Goal: Task Accomplishment & Management: Use online tool/utility

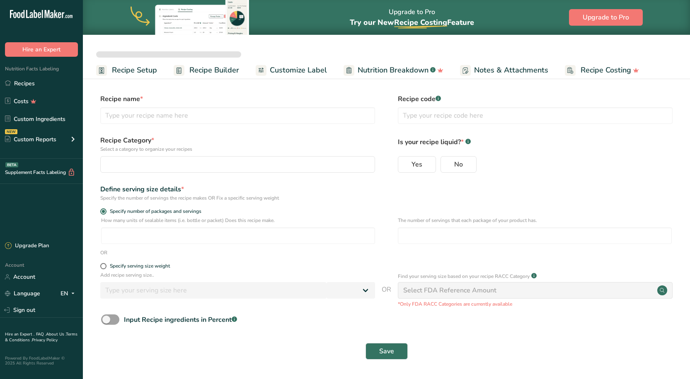
select select
type input "Better Sour Sugar Line"
radio input "true"
radio input "false"
radio input "true"
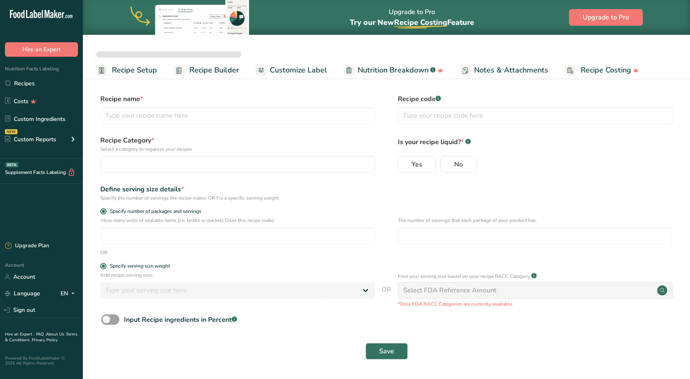
type input "51"
select select "0"
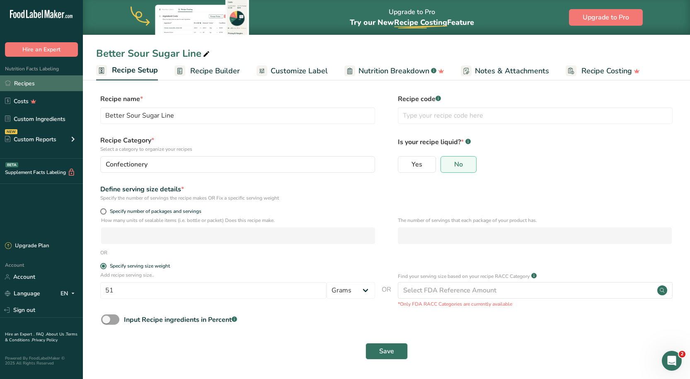
click at [27, 80] on link "Recipes" at bounding box center [41, 83] width 83 height 16
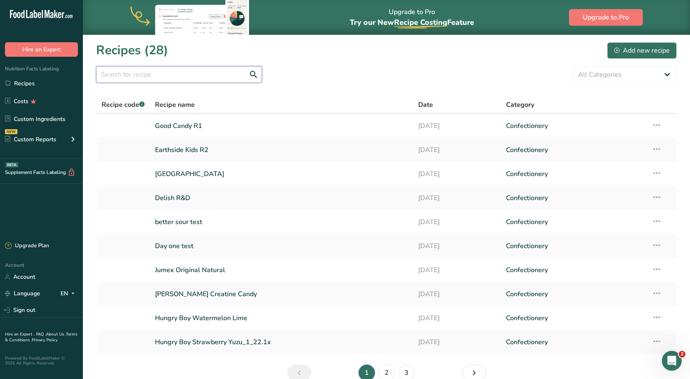
click at [164, 79] on input "text" at bounding box center [179, 74] width 166 height 17
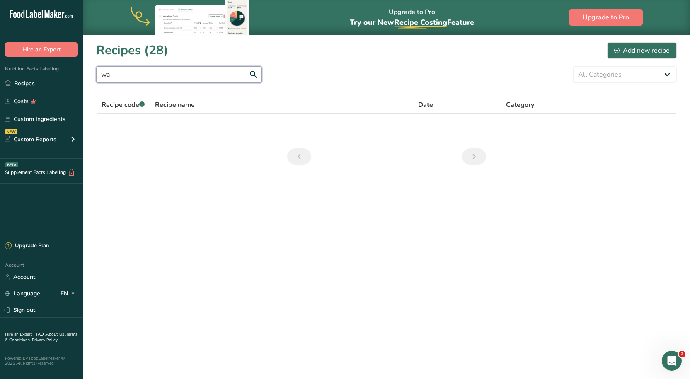
type input "w"
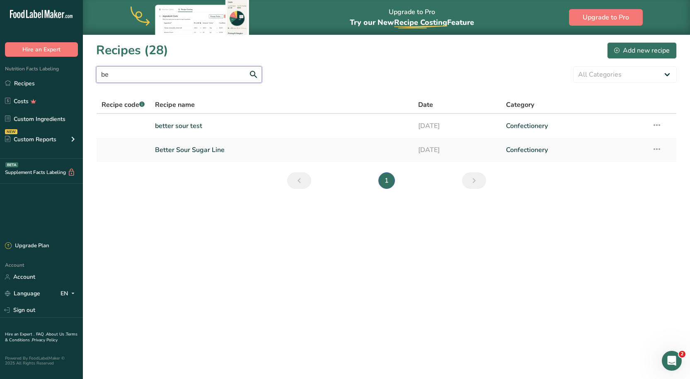
type input "b"
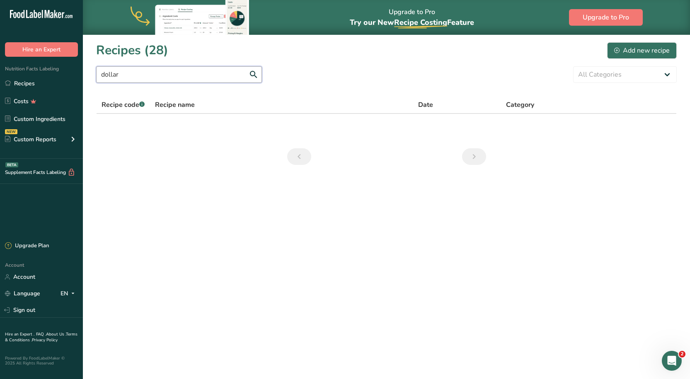
click at [150, 76] on input "dollar" at bounding box center [179, 74] width 166 height 17
type input "d"
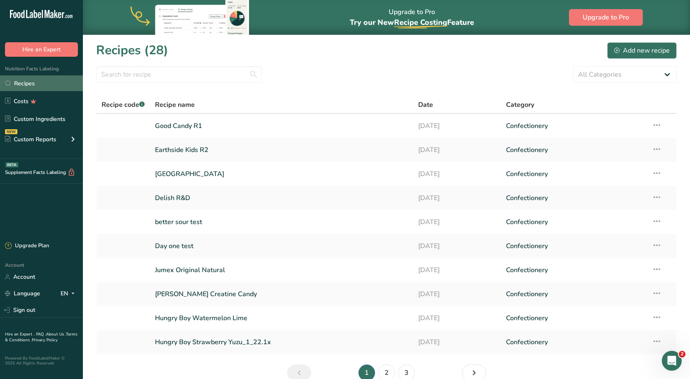
click at [72, 84] on link "Recipes" at bounding box center [41, 83] width 83 height 16
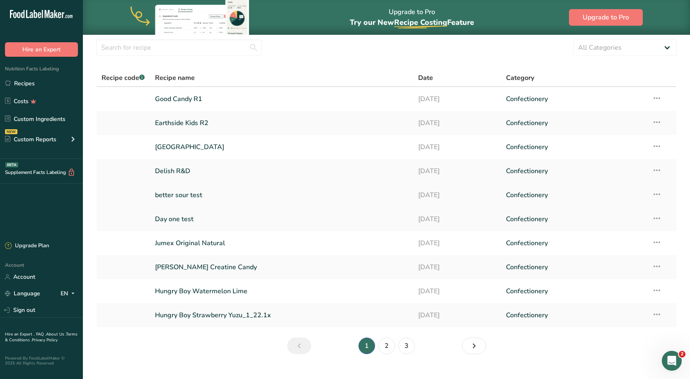
scroll to position [41, 0]
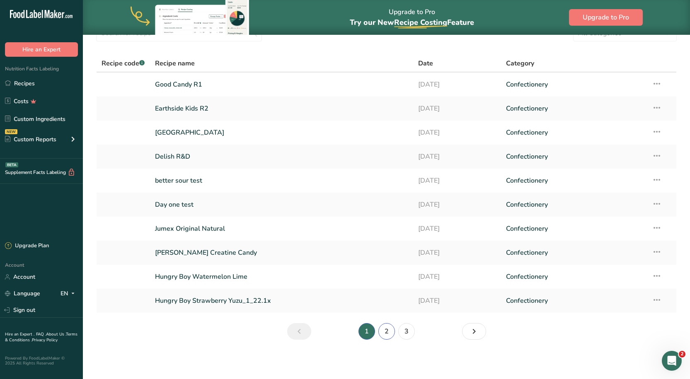
click at [382, 333] on link "2" at bounding box center [386, 331] width 17 height 17
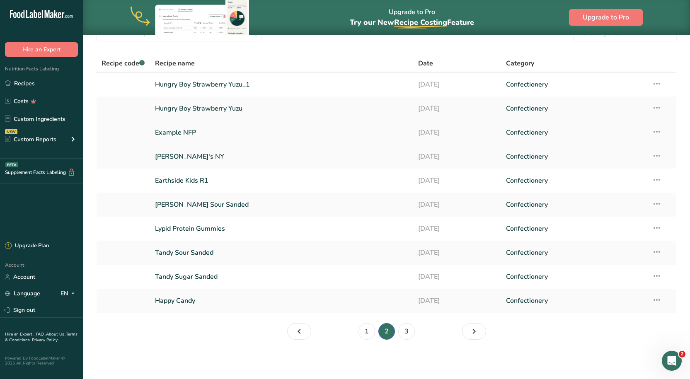
click at [167, 135] on link "Example NFP" at bounding box center [281, 132] width 253 height 17
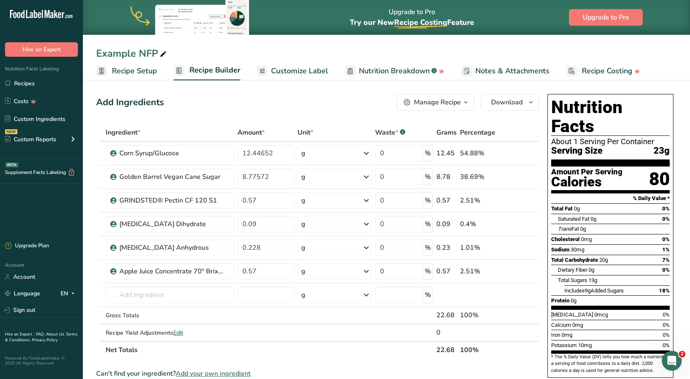
click at [294, 68] on span "Customize Label" at bounding box center [299, 70] width 57 height 11
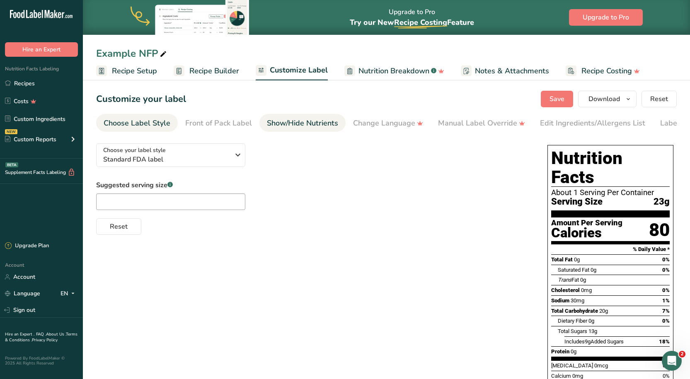
click at [272, 125] on div "Show/Hide Nutrients" at bounding box center [302, 123] width 71 height 11
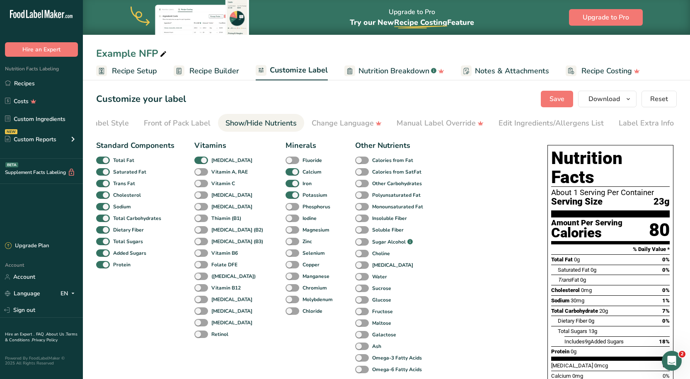
click at [523, 65] on span "Notes & Attachments" at bounding box center [512, 70] width 74 height 11
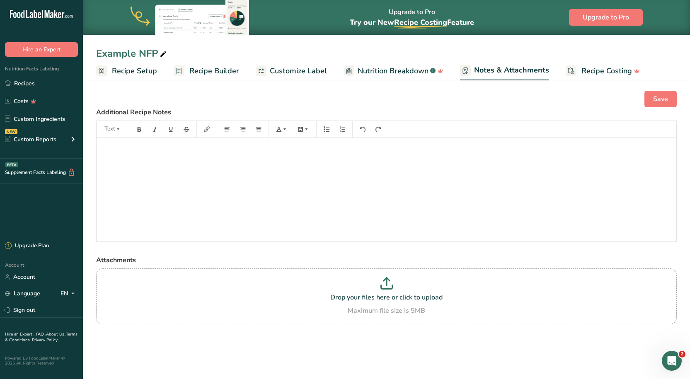
drag, startPoint x: 232, startPoint y: 83, endPoint x: 225, endPoint y: 79, distance: 8.0
click at [231, 83] on div "Save Additional Recipe Notes Text ﻿ Attachments Drop your files here or click t…" at bounding box center [386, 218] width 607 height 282
click at [221, 77] on link "Recipe Builder" at bounding box center [206, 71] width 65 height 19
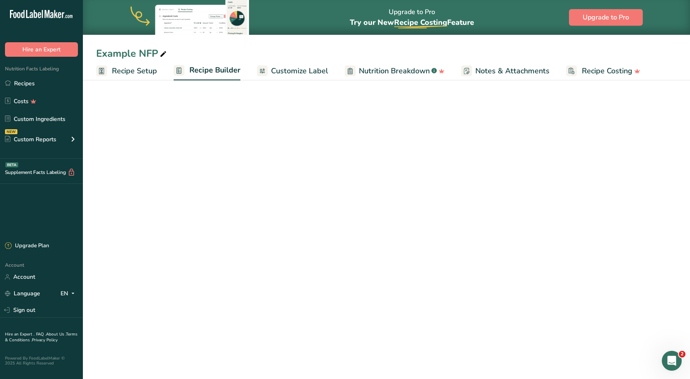
click at [368, 72] on span "Nutrition Breakdown" at bounding box center [394, 70] width 71 height 11
click at [302, 74] on span "Customize Label" at bounding box center [298, 70] width 57 height 11
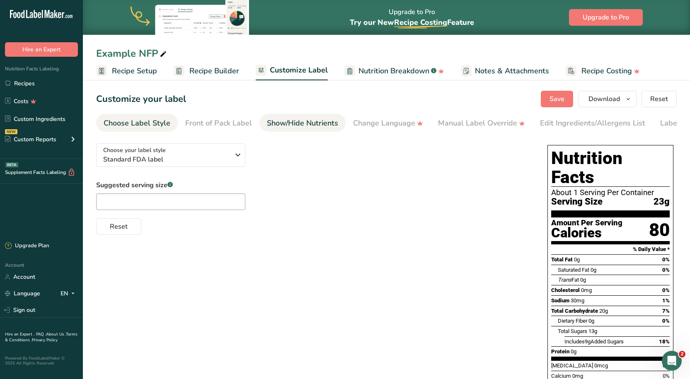
click at [308, 124] on div "Show/Hide Nutrients" at bounding box center [302, 123] width 71 height 11
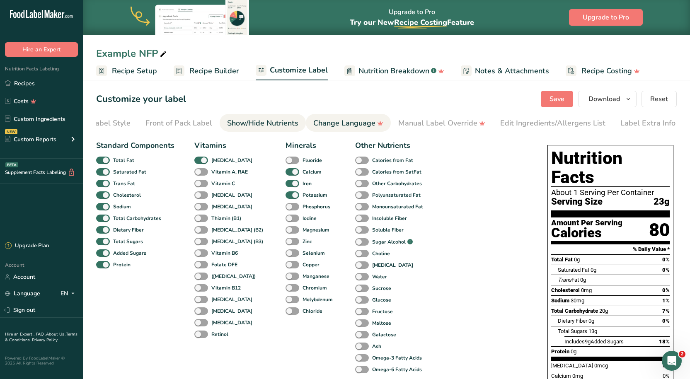
scroll to position [0, 41]
click at [369, 130] on link "Change Language" at bounding box center [346, 123] width 70 height 19
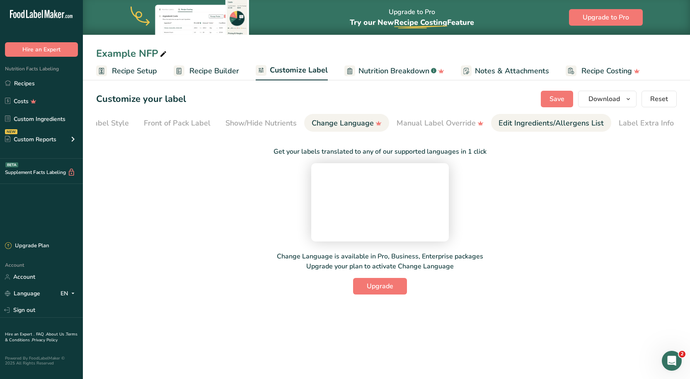
click at [525, 130] on link "Edit Ingredients/Allergens List" at bounding box center [550, 123] width 105 height 19
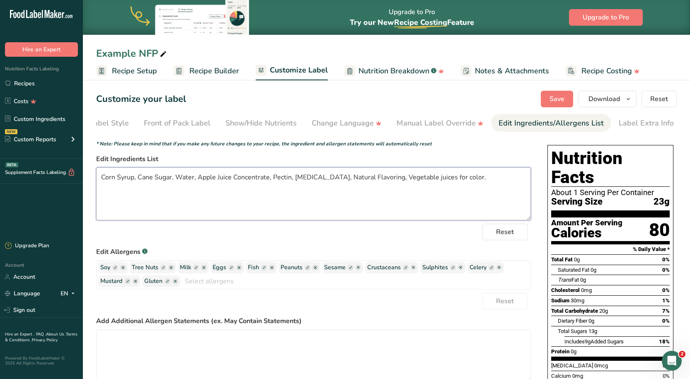
drag, startPoint x: 133, startPoint y: 179, endPoint x: 104, endPoint y: 179, distance: 28.6
click at [103, 180] on textarea "Corn Syrup, Cane Sugar, Water, Apple Juice Concentrate, Pectin, [MEDICAL_DATA],…" at bounding box center [313, 193] width 434 height 53
click at [388, 178] on textarea "Tapioca Syrup, Cane Sugar, Water, Apple Juice Concentrate, Pectin, [MEDICAL_DAT…" at bounding box center [313, 193] width 434 height 53
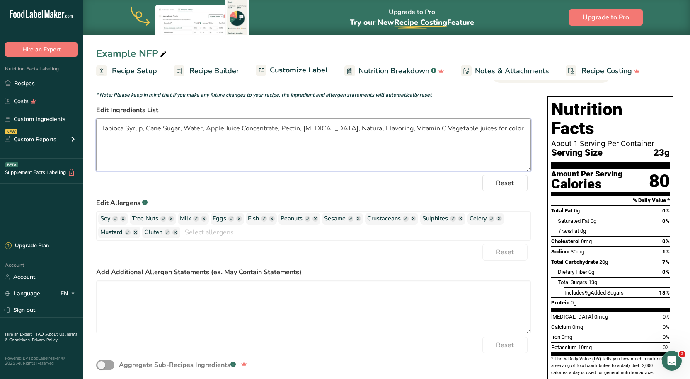
scroll to position [0, 0]
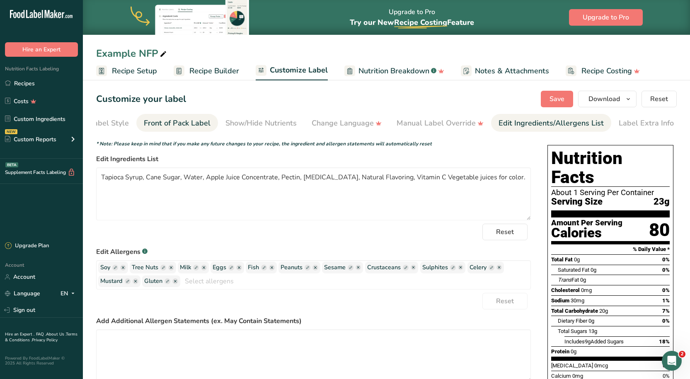
click at [211, 117] on li "Front of Pack Label" at bounding box center [177, 123] width 82 height 18
click at [239, 121] on div "Show/Hide Nutrients" at bounding box center [260, 123] width 71 height 11
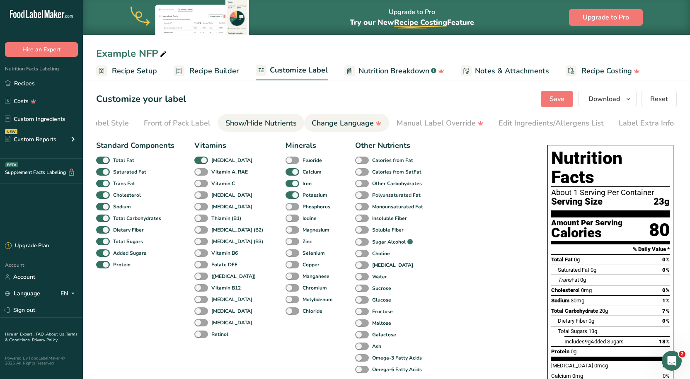
click at [356, 123] on div "Change Language" at bounding box center [346, 123] width 70 height 11
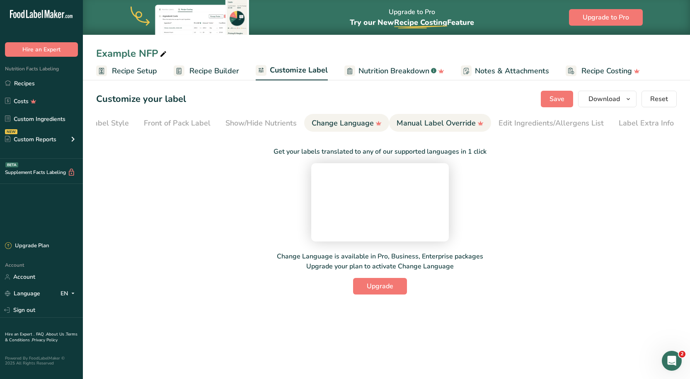
click at [485, 118] on li "Manual Label Override" at bounding box center [440, 123] width 102 height 18
click at [537, 119] on div "Edit Ingredients/Allergens List" at bounding box center [550, 123] width 105 height 11
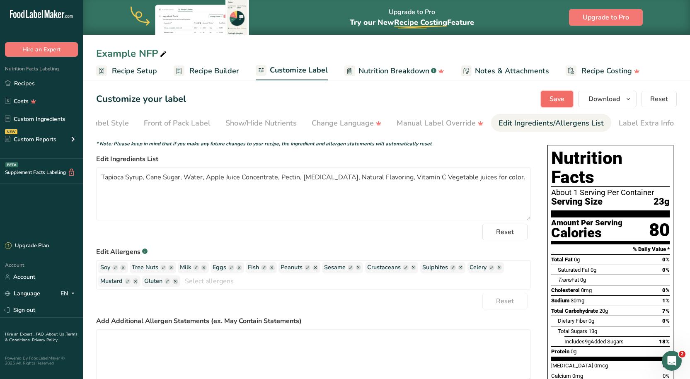
click at [550, 102] on span "Save" at bounding box center [556, 99] width 15 height 10
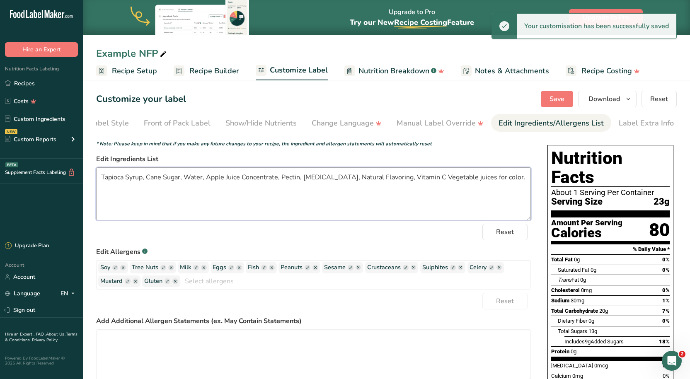
drag, startPoint x: 413, startPoint y: 186, endPoint x: 421, endPoint y: 183, distance: 8.1
click at [415, 186] on textarea "Tapioca Syrup, Cane Sugar, Water, Apple Juice Concentrate, Pectin, [MEDICAL_DAT…" at bounding box center [313, 193] width 434 height 53
click at [421, 183] on textarea "Tapioca Syrup, Cane Sugar, Water, Apple Juice Concentrate, Pectin, [MEDICAL_DAT…" at bounding box center [313, 193] width 434 height 53
click at [417, 180] on textarea "Tapioca Syrup, Cane Sugar, Water, Apple Juice Concentrate, Pectin, [MEDICAL_DAT…" at bounding box center [313, 193] width 434 height 53
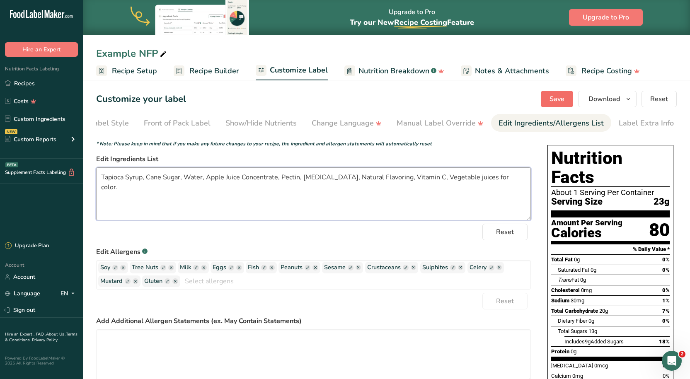
type textarea "Tapioca Syrup, Cane Sugar, Water, Apple Juice Concentrate, Pectin, [MEDICAL_DAT…"
click at [551, 99] on span "Save" at bounding box center [556, 99] width 15 height 10
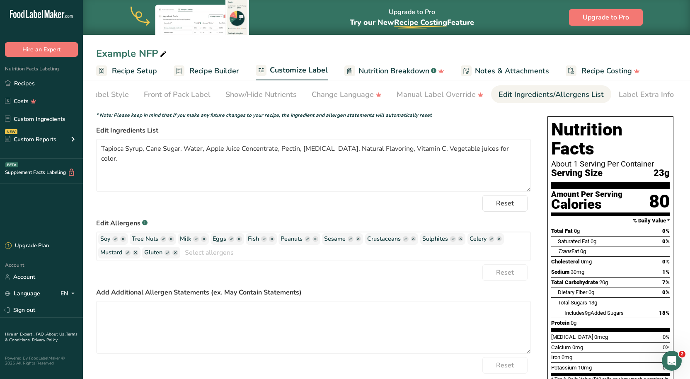
scroll to position [83, 0]
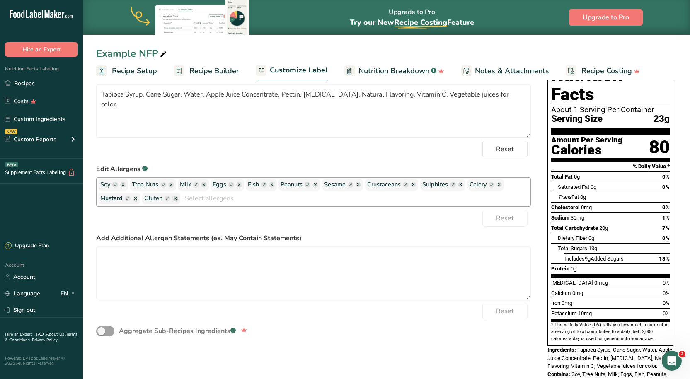
click at [125, 186] on ellipse "button" at bounding box center [123, 185] width 6 height 6
click at [142, 186] on span "Tree Nuts" at bounding box center [121, 185] width 46 height 12
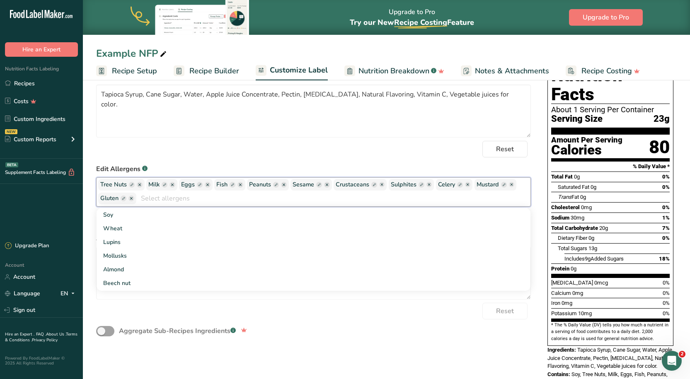
click at [141, 186] on ellipse "button" at bounding box center [140, 185] width 6 height 6
click at [142, 186] on ellipse "button" at bounding box center [140, 185] width 6 height 6
click at [138, 186] on g "button" at bounding box center [140, 185] width 6 height 6
click at [138, 186] on ellipse "button" at bounding box center [140, 185] width 6 height 6
click at [139, 186] on ellipse "button" at bounding box center [140, 185] width 6 height 6
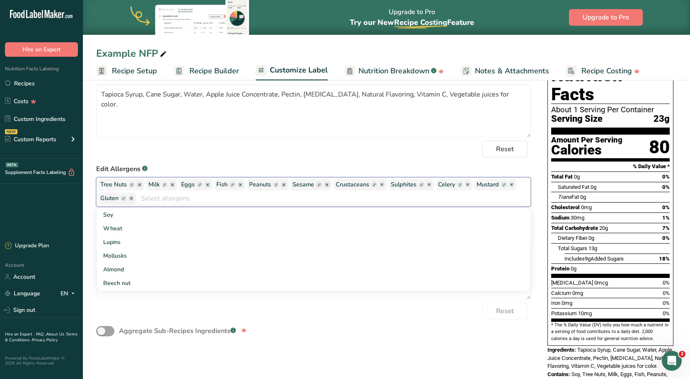
drag, startPoint x: 168, startPoint y: 197, endPoint x: 161, endPoint y: 203, distance: 8.9
click at [169, 202] on input "text" at bounding box center [333, 198] width 394 height 13
click at [130, 201] on ellipse "button" at bounding box center [131, 198] width 6 height 6
click at [138, 188] on ellipse "button" at bounding box center [140, 185] width 6 height 6
click at [174, 186] on ellipse "button" at bounding box center [172, 185] width 6 height 6
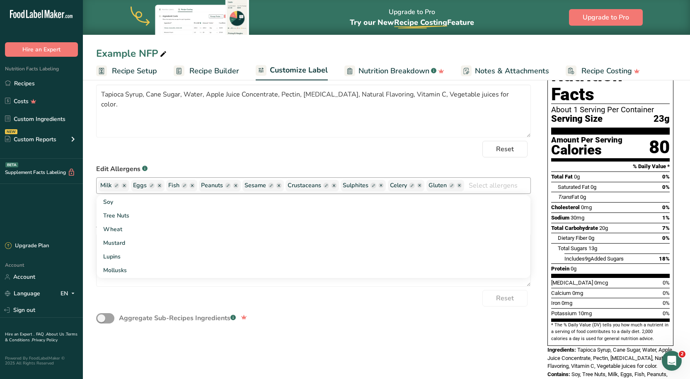
click at [156, 188] on span "Eggs" at bounding box center [147, 185] width 29 height 9
click at [162, 188] on ellipse "button" at bounding box center [160, 186] width 6 height 6
click at [125, 187] on icon "button" at bounding box center [124, 185] width 2 height 2
click at [483, 183] on input "text" at bounding box center [497, 185] width 66 height 13
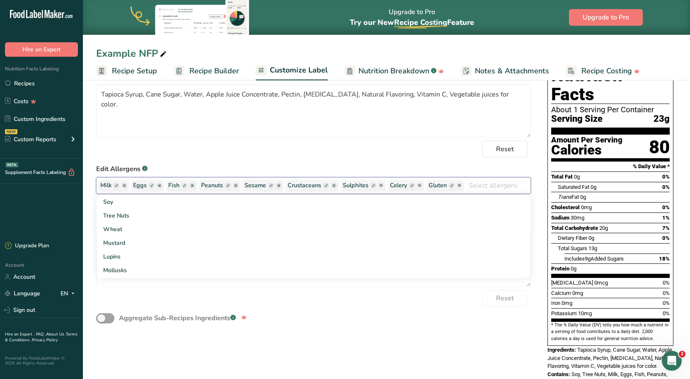
drag, startPoint x: 483, startPoint y: 185, endPoint x: 468, endPoint y: 188, distance: 15.4
click at [482, 185] on input "text" at bounding box center [497, 185] width 66 height 13
click at [460, 188] on ellipse "button" at bounding box center [459, 186] width 6 height 6
click at [460, 188] on input "text" at bounding box center [473, 185] width 113 height 13
click at [411, 188] on ellipse "button" at bounding box center [412, 186] width 6 height 6
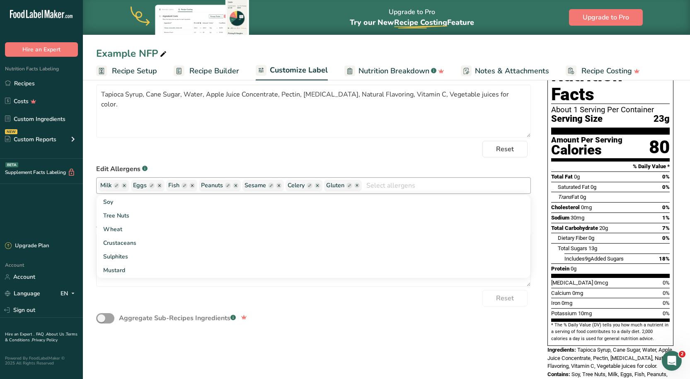
click at [358, 187] on icon "button" at bounding box center [357, 185] width 2 height 2
click at [315, 188] on ellipse "button" at bounding box center [314, 186] width 6 height 6
click at [273, 188] on ellipse "button" at bounding box center [271, 186] width 6 height 6
click at [239, 188] on ellipse "button" at bounding box center [238, 186] width 6 height 6
click at [203, 187] on icon "button" at bounding box center [202, 185] width 2 height 2
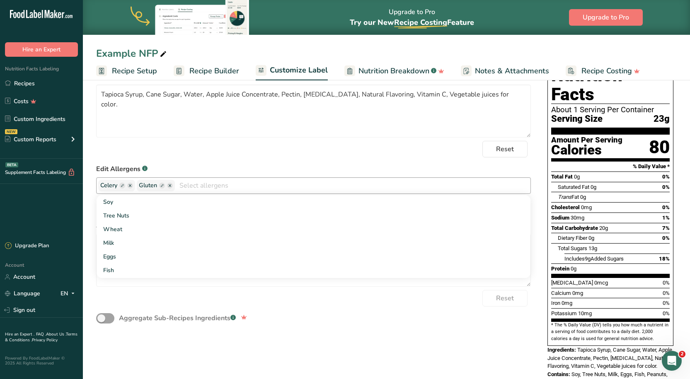
click at [170, 188] on ellipse "button" at bounding box center [170, 186] width 6 height 6
click at [130, 187] on ellipse "button" at bounding box center [130, 186] width 6 height 6
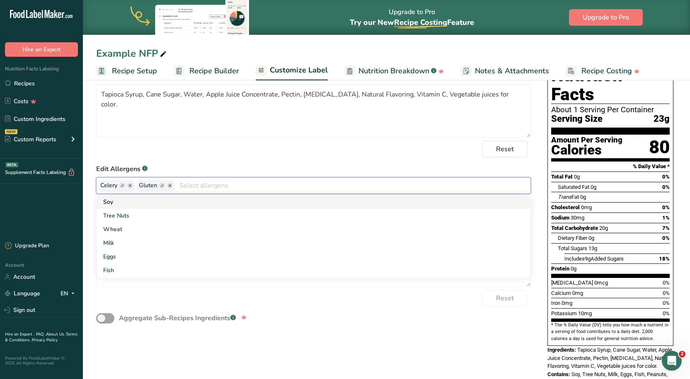
drag, startPoint x: 202, startPoint y: 188, endPoint x: 288, endPoint y: 203, distance: 87.7
click at [213, 192] on input "text" at bounding box center [352, 185] width 355 height 13
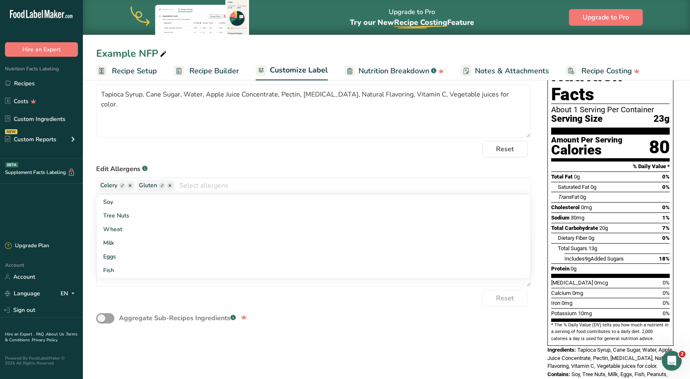
drag, startPoint x: 354, startPoint y: 323, endPoint x: 351, endPoint y: 318, distance: 5.4
click at [350, 320] on div "Aggregate Sub-Recipes Ingredients .a-a{fill:#347362;}.b-a{fill:#fff;}" at bounding box center [313, 318] width 434 height 24
click at [172, 186] on ellipse "button" at bounding box center [170, 186] width 6 height 6
click at [128, 186] on ellipse "button" at bounding box center [130, 186] width 6 height 6
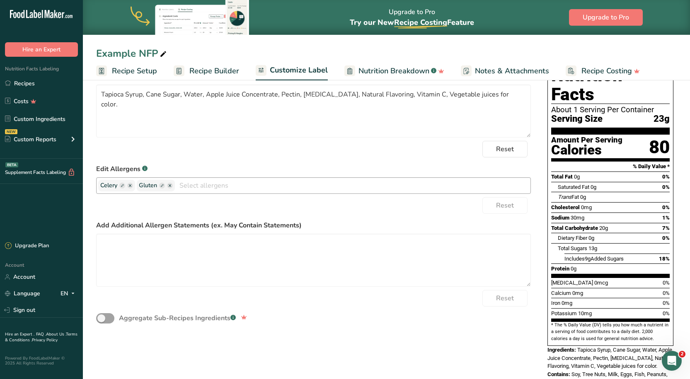
click at [129, 187] on ellipse "button" at bounding box center [130, 186] width 6 height 6
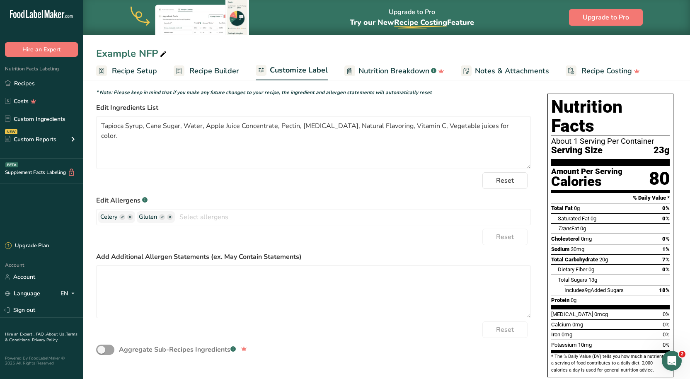
scroll to position [0, 0]
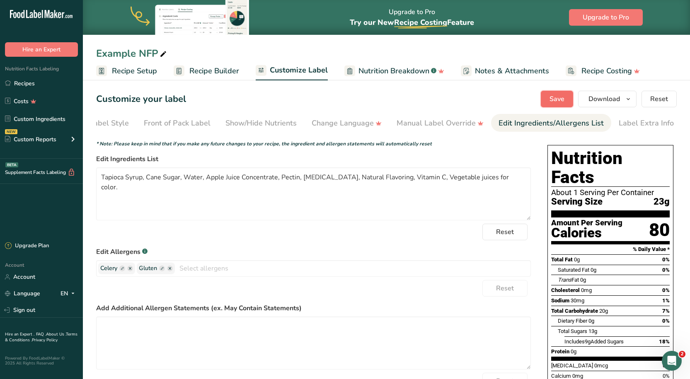
click at [555, 95] on span "Save" at bounding box center [556, 99] width 15 height 10
click at [326, 197] on textarea "Tapioca Syrup, Cane Sugar, Water, Apple Juice Concentrate, Pectin, [MEDICAL_DAT…" at bounding box center [313, 193] width 434 height 53
click at [596, 103] on span "Download" at bounding box center [603, 99] width 31 height 10
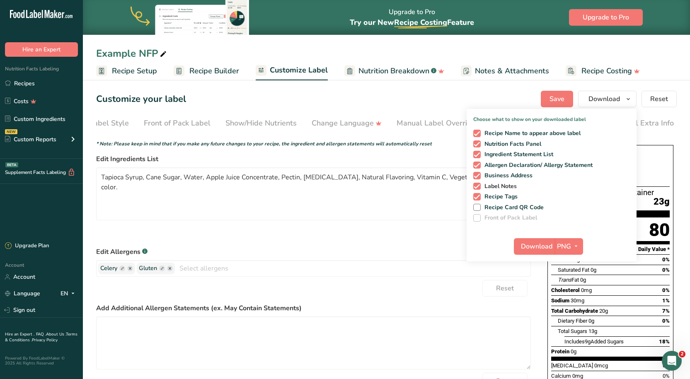
drag, startPoint x: 482, startPoint y: 195, endPoint x: 479, endPoint y: 183, distance: 12.9
click at [482, 197] on span "Recipe Tags" at bounding box center [498, 196] width 37 height 7
click at [478, 197] on input "Recipe Tags" at bounding box center [475, 196] width 5 height 5
checkbox input "false"
click at [479, 183] on span at bounding box center [476, 186] width 7 height 7
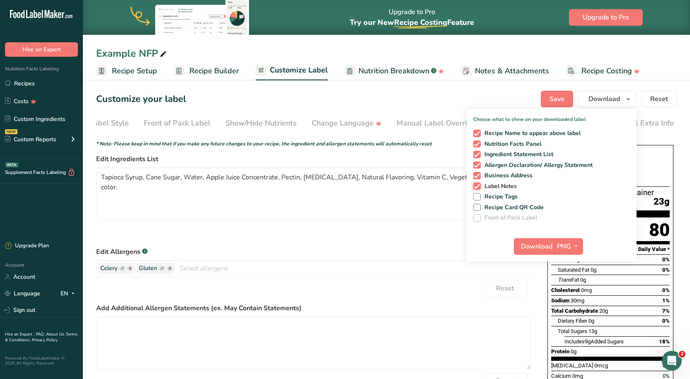
click at [478, 183] on input "Label Notes" at bounding box center [475, 185] width 5 height 5
checkbox input "false"
click at [478, 178] on span at bounding box center [476, 175] width 7 height 7
click at [478, 178] on input "Business Address" at bounding box center [475, 175] width 5 height 5
checkbox input "false"
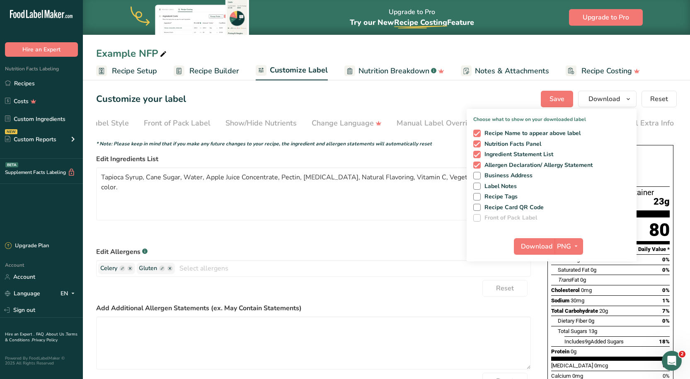
click at [479, 160] on div "Recipe Name to appear above label Nutrition Facts Panel Ingredient Statement Li…" at bounding box center [551, 173] width 170 height 95
click at [477, 167] on span at bounding box center [476, 165] width 7 height 7
click at [477, 167] on input "Allergen Declaration/ Allergy Statement" at bounding box center [475, 164] width 5 height 5
checkbox input "false"
click at [528, 250] on span "Download" at bounding box center [536, 246] width 31 height 10
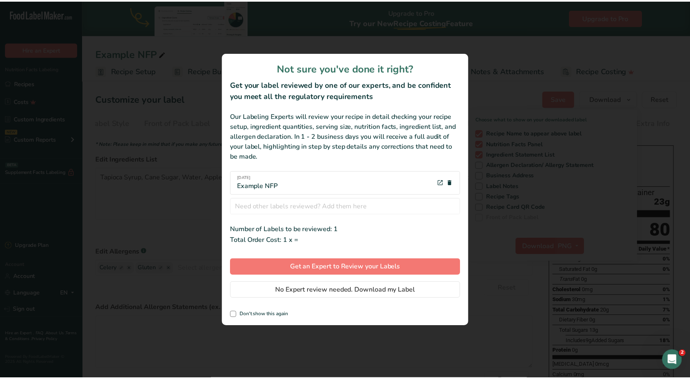
scroll to position [0, 35]
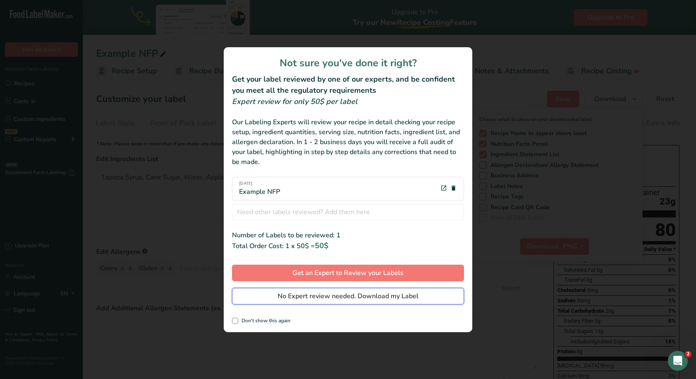
click at [332, 289] on button "No Expert review needed. Download my Label" at bounding box center [348, 296] width 232 height 17
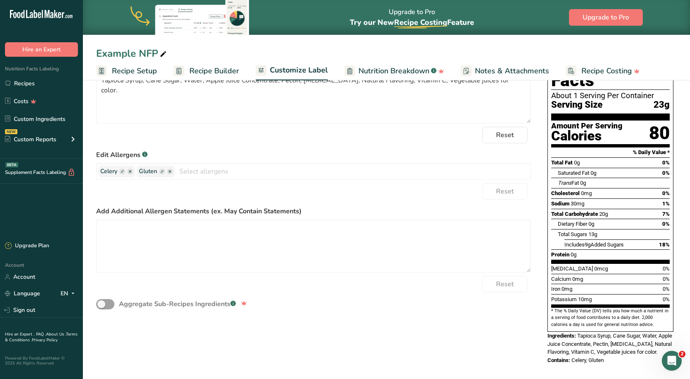
scroll to position [87, 0]
